Goal: Information Seeking & Learning: Learn about a topic

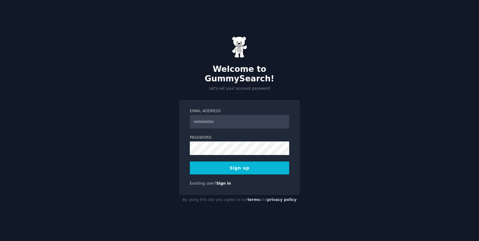
click at [219, 109] on label "Email Address" at bounding box center [239, 112] width 99 height 6
click at [219, 115] on input "Email Address" at bounding box center [239, 122] width 99 height 14
click at [220, 115] on input "Email Address" at bounding box center [239, 122] width 99 height 14
type input "**********"
click at [221, 181] on link "Sign in" at bounding box center [223, 183] width 15 height 4
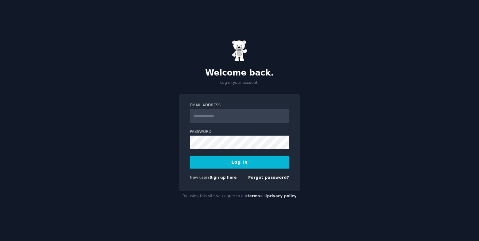
click at [227, 116] on input "Email Address" at bounding box center [239, 116] width 99 height 14
type input "**********"
click at [227, 153] on form "**********" at bounding box center [239, 143] width 99 height 80
click at [227, 157] on button "Log In" at bounding box center [239, 162] width 99 height 13
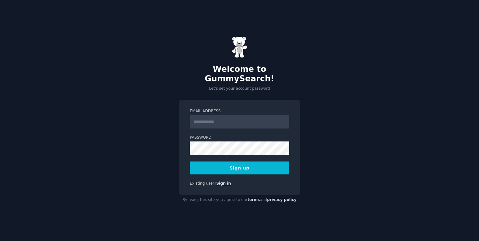
click at [219, 181] on link "Sign in" at bounding box center [223, 183] width 15 height 4
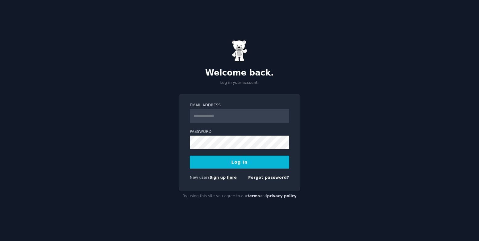
click at [219, 178] on link "Sign up here" at bounding box center [222, 177] width 27 height 4
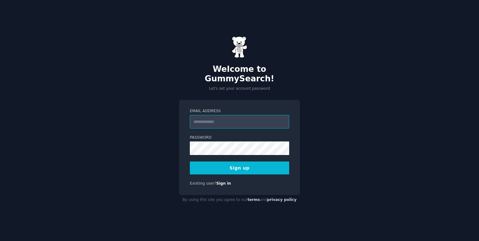
click at [211, 118] on input "Email Address" at bounding box center [239, 122] width 99 height 14
type input "**********"
click at [226, 162] on button "Sign up" at bounding box center [239, 168] width 99 height 13
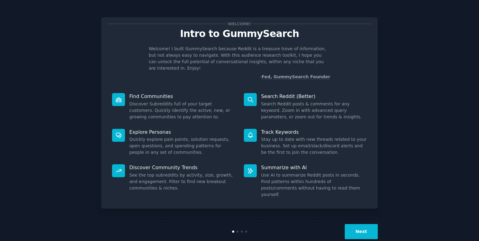
click at [347, 224] on button "Next" at bounding box center [360, 231] width 33 height 15
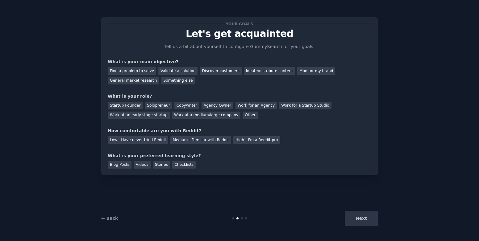
click at [356, 216] on div "Next" at bounding box center [331, 218] width 92 height 15
click at [355, 216] on div "Next" at bounding box center [331, 218] width 92 height 15
click at [242, 114] on div "Other" at bounding box center [249, 116] width 15 height 8
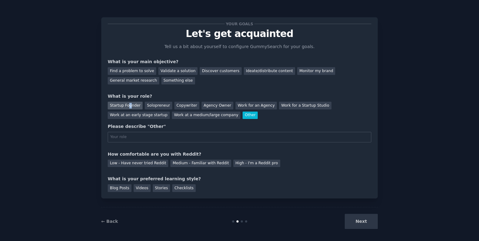
click at [127, 105] on div "Startup Founder" at bounding box center [125, 106] width 35 height 8
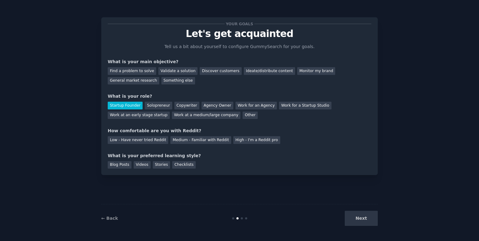
drag, startPoint x: 127, startPoint y: 105, endPoint x: 218, endPoint y: 87, distance: 92.3
click at [218, 87] on div "Your goals Let's get acquainted Tell us a bit about yourself to configure Gummy…" at bounding box center [239, 96] width 263 height 145
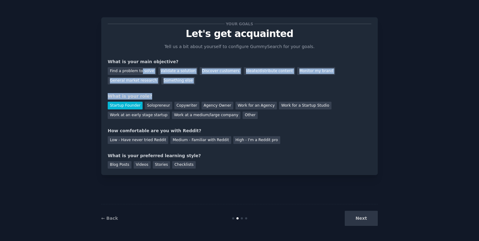
drag, startPoint x: 140, startPoint y: 72, endPoint x: 163, endPoint y: 85, distance: 26.4
click at [163, 85] on div "Your goals Let's get acquainted Tell us a bit about yourself to configure Gummy…" at bounding box center [239, 96] width 263 height 145
drag, startPoint x: 163, startPoint y: 85, endPoint x: 188, endPoint y: 82, distance: 25.5
click at [188, 82] on div "Find a problem to solve Validate a solution Discover customers Ideate/distribut…" at bounding box center [239, 74] width 263 height 19
drag, startPoint x: 139, startPoint y: 73, endPoint x: 162, endPoint y: 72, distance: 23.1
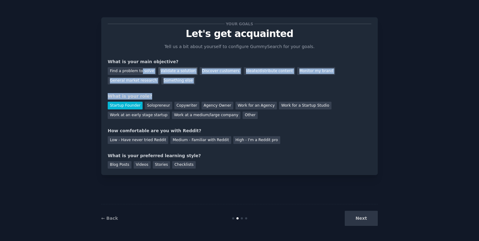
click at [140, 73] on div "Find a problem to solve" at bounding box center [132, 71] width 48 height 8
click at [166, 73] on div "Validate a solution" at bounding box center [177, 71] width 39 height 8
click at [201, 72] on div "Discover customers" at bounding box center [220, 71] width 42 height 8
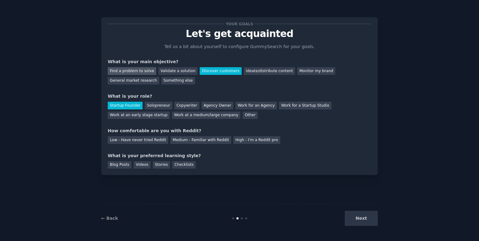
click at [134, 72] on div "Find a problem to solve" at bounding box center [132, 71] width 48 height 8
click at [127, 162] on div "Blog Posts" at bounding box center [120, 165] width 24 height 8
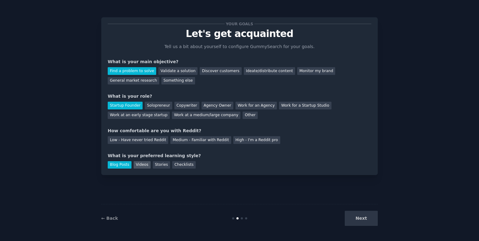
drag, startPoint x: 127, startPoint y: 162, endPoint x: 137, endPoint y: 161, distance: 10.5
click at [137, 161] on div "Videos" at bounding box center [142, 165] width 17 height 8
click at [162, 164] on div "Stories" at bounding box center [161, 165] width 17 height 8
click at [184, 164] on div "Checklists" at bounding box center [183, 165] width 23 height 8
click at [220, 142] on div "Low - Have never tried Reddit Medium - Familiar with Reddit High - I'm a Reddit…" at bounding box center [239, 139] width 263 height 10
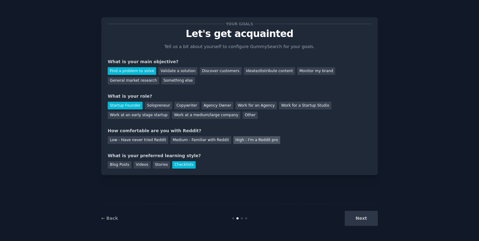
click at [233, 140] on div "High - I'm a Reddit pro" at bounding box center [256, 140] width 47 height 8
click at [367, 217] on button "Next" at bounding box center [360, 218] width 33 height 15
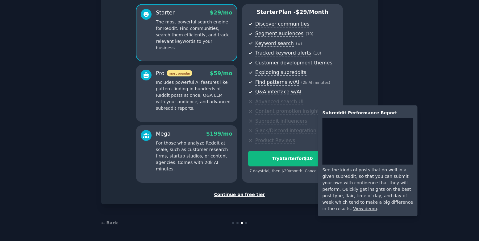
scroll to position [51, 0]
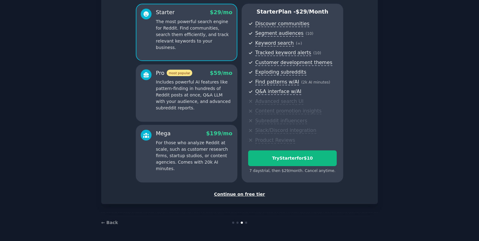
click at [241, 195] on div "Continue on free tier" at bounding box center [239, 194] width 263 height 6
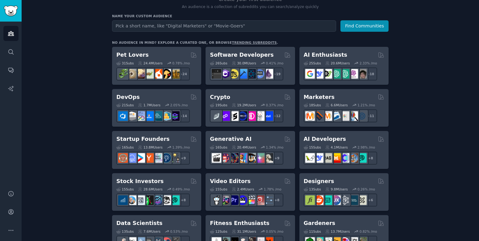
scroll to position [92, 0]
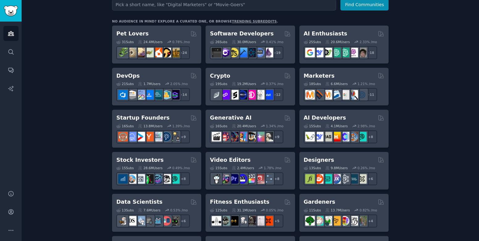
drag, startPoint x: 137, startPoint y: 33, endPoint x: 131, endPoint y: 32, distance: 5.3
click at [131, 32] on h2 "Pet Lovers" at bounding box center [132, 34] width 32 height 8
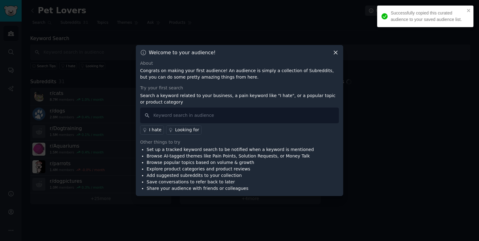
click at [330, 53] on div "Welcome to your audience!" at bounding box center [239, 52] width 199 height 6
click at [333, 53] on icon at bounding box center [335, 52] width 6 height 6
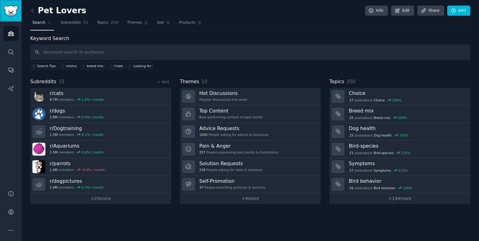
click at [12, 9] on img "Sidebar" at bounding box center [11, 11] width 14 height 11
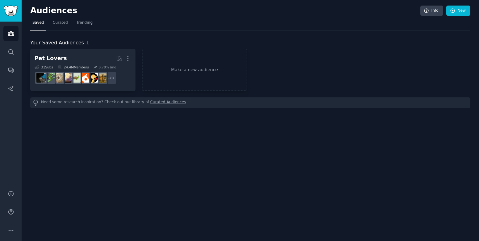
drag, startPoint x: 19, startPoint y: 39, endPoint x: 18, endPoint y: 45, distance: 5.9
click at [19, 39] on div "Audiences Search Conversations AI Reports" at bounding box center [11, 102] width 22 height 161
click at [15, 50] on link "Search" at bounding box center [10, 51] width 15 height 15
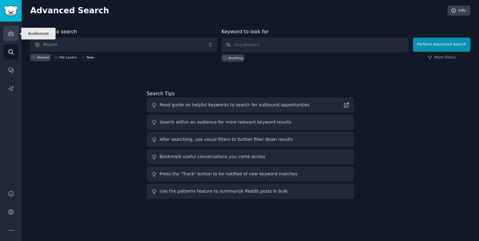
click at [13, 31] on icon "Sidebar" at bounding box center [11, 33] width 6 height 6
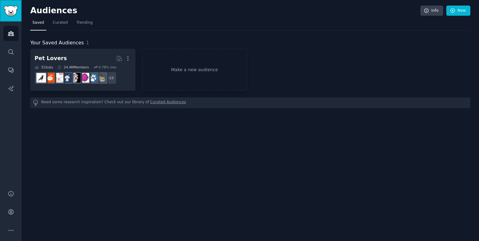
click at [13, 12] on img "Sidebar" at bounding box center [11, 11] width 14 height 11
click at [61, 22] on span "Curated" at bounding box center [60, 23] width 15 height 6
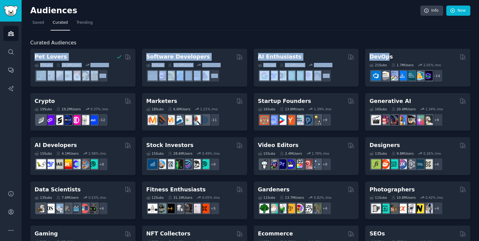
drag, startPoint x: 410, startPoint y: 56, endPoint x: 380, endPoint y: 43, distance: 33.4
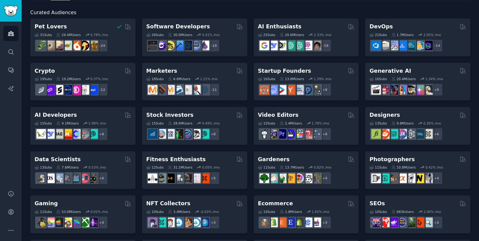
scroll to position [31, 0]
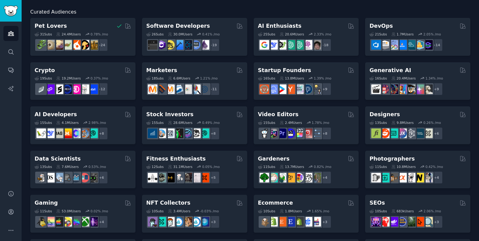
click at [47, 71] on h2 "Crypto" at bounding box center [45, 71] width 20 height 8
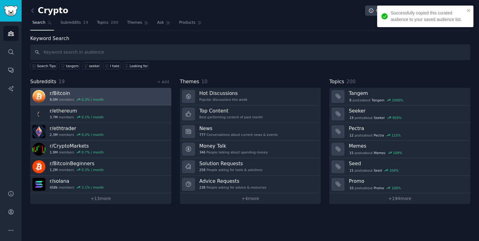
click at [110, 91] on link "r/ Bitcoin 8.0M members 0.3 % / month" at bounding box center [100, 97] width 141 height 18
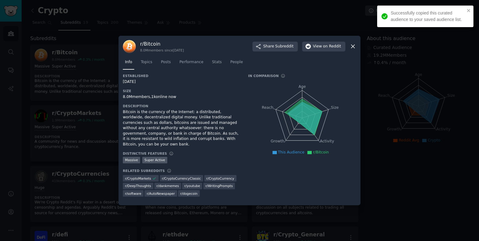
click at [110, 91] on div at bounding box center [239, 120] width 479 height 241
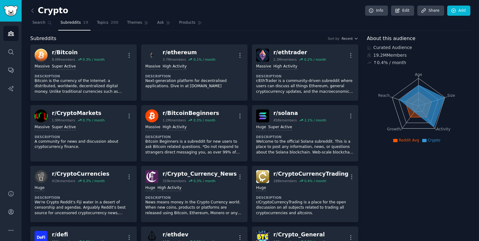
drag, startPoint x: 10, startPoint y: 23, endPoint x: 13, endPoint y: 32, distance: 8.9
click at [12, 29] on div "Audiences Search Conversations AI Reports" at bounding box center [11, 102] width 22 height 161
click at [13, 32] on icon "Sidebar" at bounding box center [11, 33] width 6 height 6
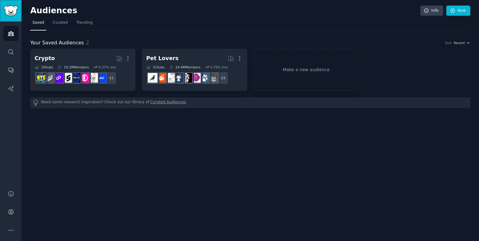
click at [18, 17] on link "Sidebar" at bounding box center [11, 11] width 22 height 22
click at [60, 23] on span "Curated" at bounding box center [60, 23] width 15 height 6
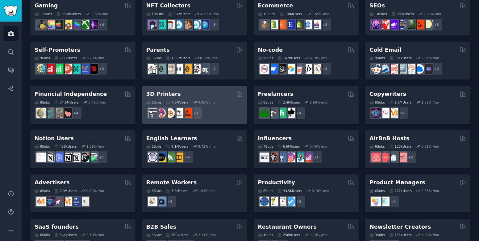
scroll to position [252, 0]
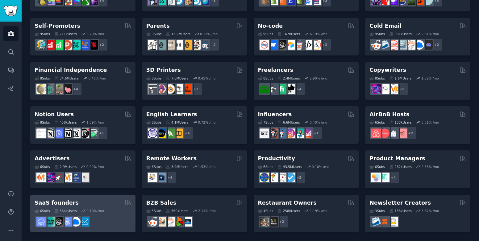
click at [83, 207] on div "6 Sub s 564k Users 9.10 % /mo" at bounding box center [83, 218] width 97 height 22
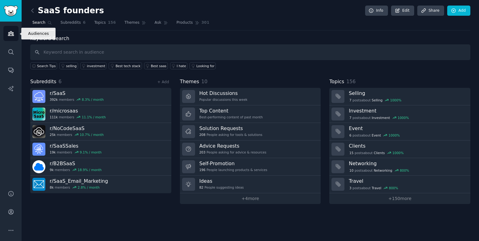
click at [15, 30] on link "Audiences" at bounding box center [10, 33] width 15 height 15
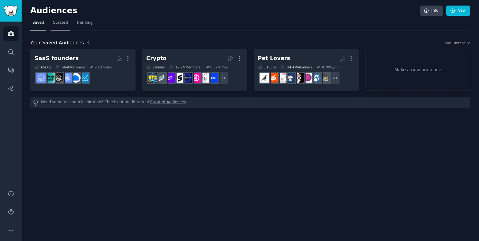
click at [63, 28] on link "Curated" at bounding box center [60, 24] width 19 height 13
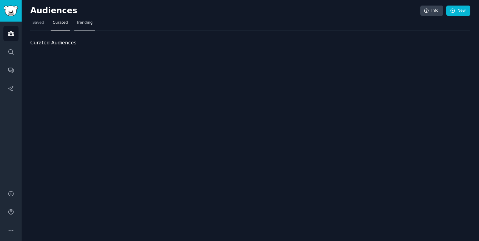
click at [85, 25] on span "Trending" at bounding box center [84, 23] width 16 height 6
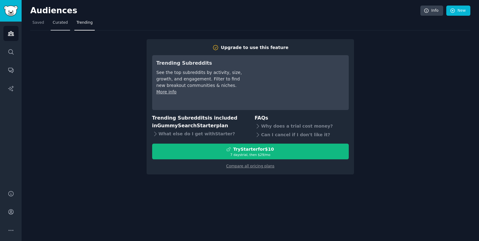
click at [60, 24] on span "Curated" at bounding box center [60, 23] width 15 height 6
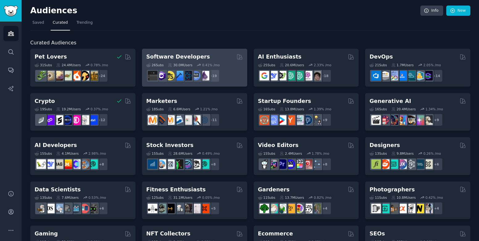
click at [199, 61] on div "26 Sub s 30.0M Users 0.41 % /mo r/elixir + 19" at bounding box center [194, 72] width 97 height 22
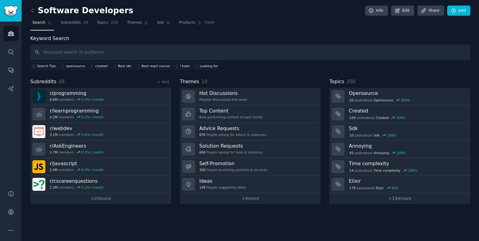
click at [42, 14] on h2 "Software Developers" at bounding box center [81, 11] width 103 height 10
drag, startPoint x: 35, startPoint y: 15, endPoint x: 25, endPoint y: 14, distance: 9.6
click at [25, 14] on div "Software Developers Info Edit Share Add Search Subreddits 26 Topics 200 Themes …" at bounding box center [250, 120] width 457 height 241
click at [30, 12] on div "Software Developers Info Edit Share Add Search Subreddits 26 Topics 200 Themes …" at bounding box center [250, 120] width 457 height 241
click at [34, 14] on link at bounding box center [34, 11] width 8 height 10
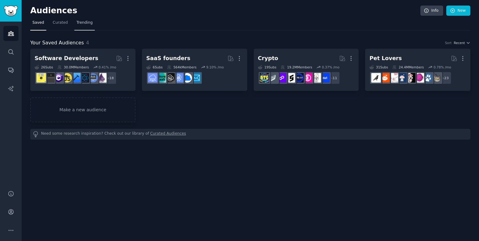
click at [78, 29] on link "Trending" at bounding box center [84, 24] width 20 height 13
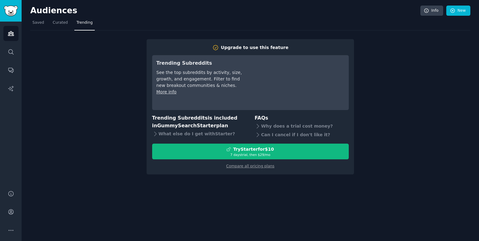
click at [249, 169] on div "Compare all pricing plans" at bounding box center [250, 164] width 196 height 10
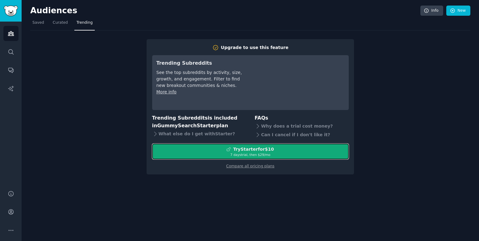
click at [247, 151] on div "Try Starter for $10" at bounding box center [253, 149] width 41 height 6
